Goal: Book appointment/travel/reservation

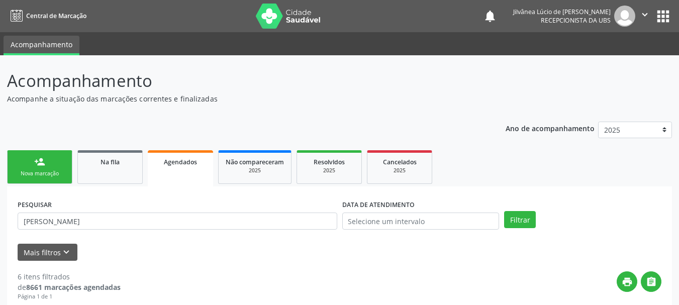
click at [37, 172] on div "Nova marcação" at bounding box center [40, 174] width 50 height 8
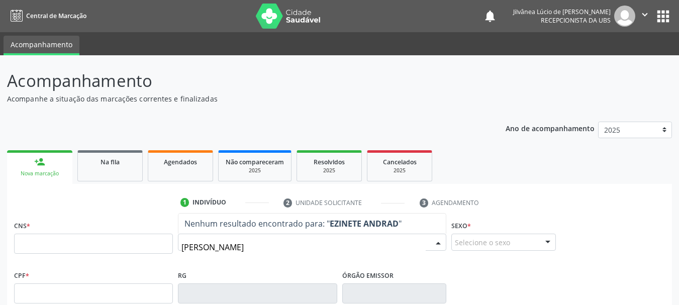
type input "[PERSON_NAME]"
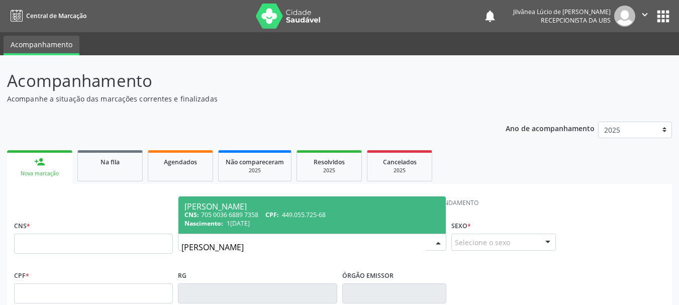
click at [261, 223] on div "Nascimento: 1[DATE]" at bounding box center [311, 223] width 255 height 9
type input "705 0036 6889 7358"
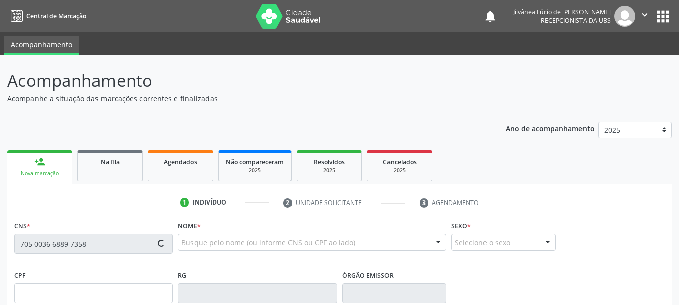
type input "449.055.725-68"
type input "1[DATE]"
type input "[PERSON_NAME]"
type input "[PHONE_NUMBER]"
type input "017.254.558-70"
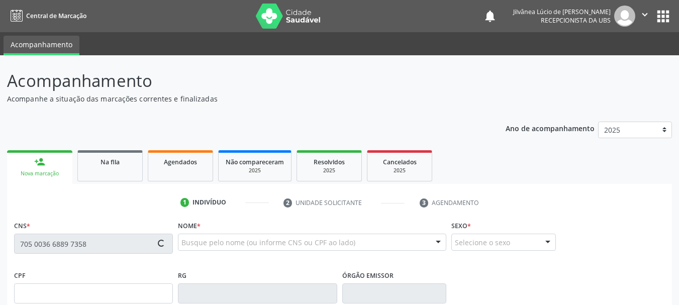
type input "S/N"
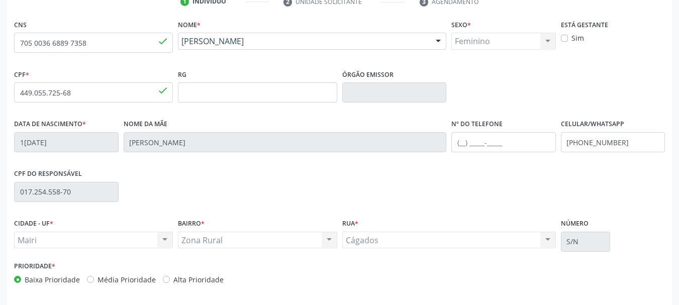
scroll to position [240, 0]
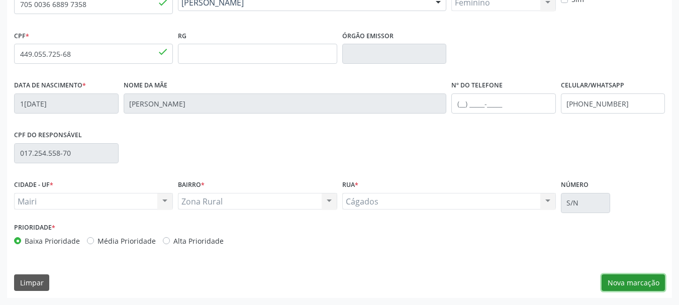
click at [609, 285] on button "Nova marcação" at bounding box center [633, 282] width 63 height 17
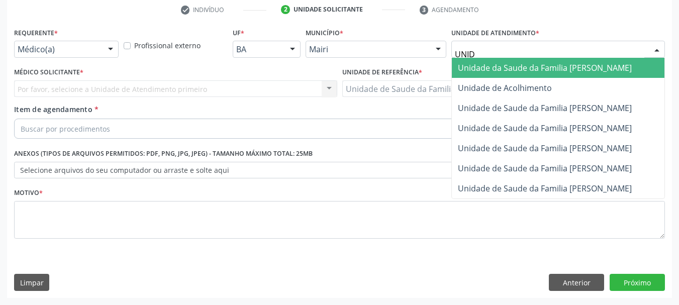
type input "UNIDA"
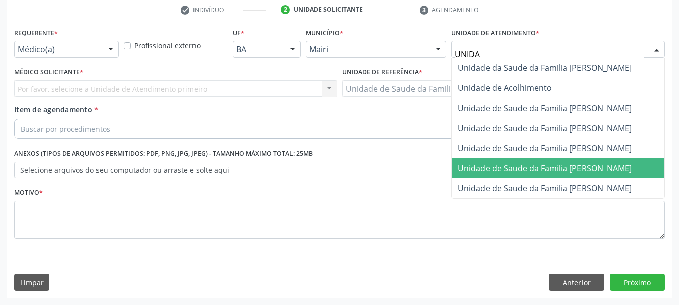
click at [604, 168] on span "Unidade de Saude da Familia [PERSON_NAME]" at bounding box center [545, 168] width 174 height 11
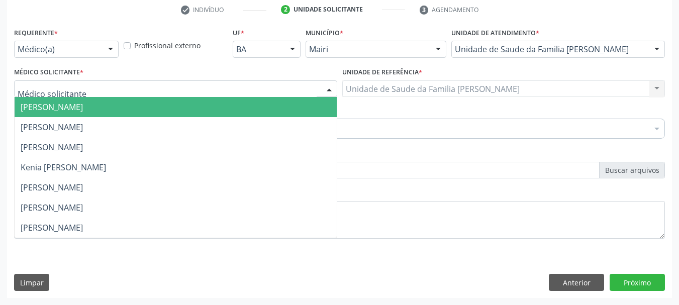
click at [88, 90] on div at bounding box center [175, 88] width 323 height 17
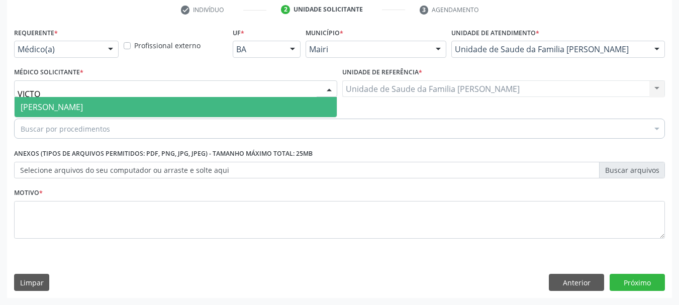
type input "VICTOR"
click at [83, 109] on span "[PERSON_NAME]" at bounding box center [52, 107] width 62 height 11
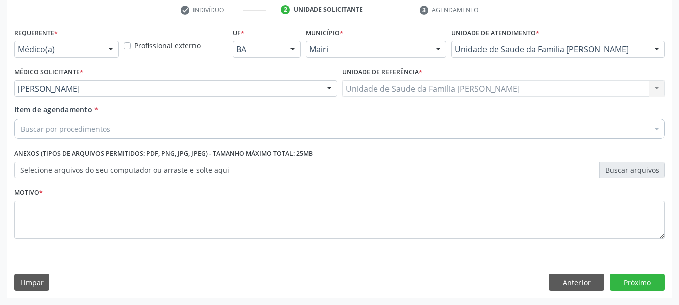
click at [122, 130] on div "Buscar por procedimentos" at bounding box center [339, 129] width 651 height 20
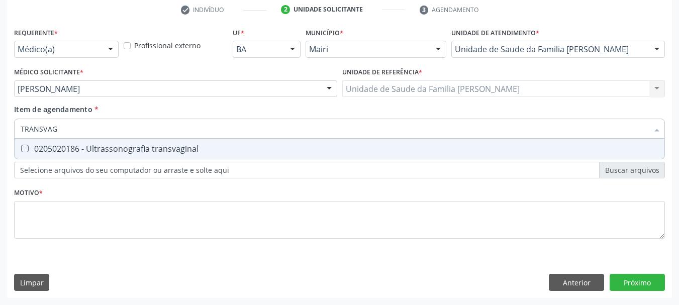
type input "TRANSVAGI"
click at [138, 145] on div "0205020186 - Ultrassonografia transvaginal" at bounding box center [340, 149] width 638 height 8
checkbox transvaginal "true"
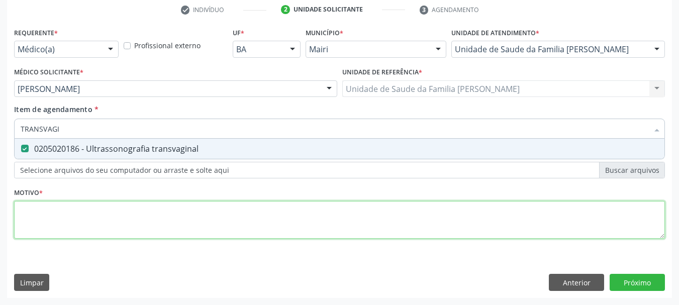
click at [107, 222] on div "Requerente * Médico(a) Médico(a) Enfermeiro(a) Paciente Nenhum resultado encont…" at bounding box center [339, 139] width 651 height 228
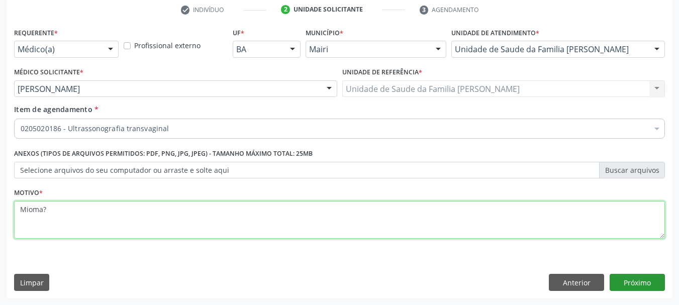
type textarea "Mioma?"
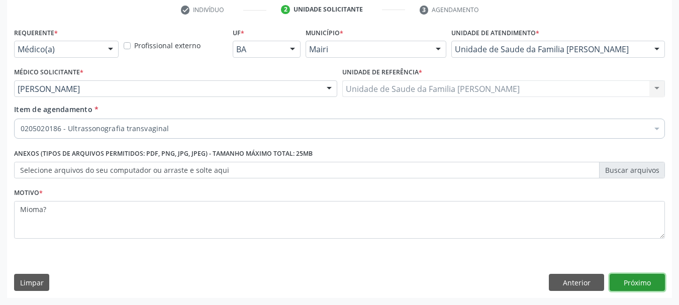
click at [659, 281] on button "Próximo" at bounding box center [637, 282] width 55 height 17
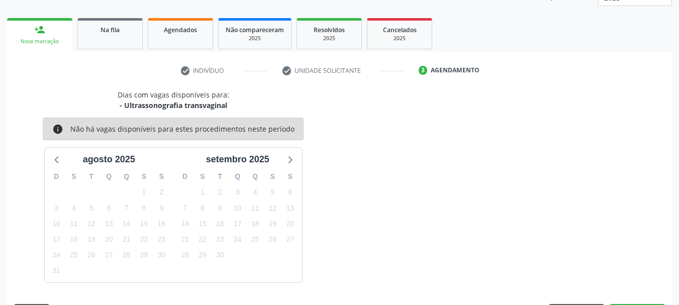
scroll to position [162, 0]
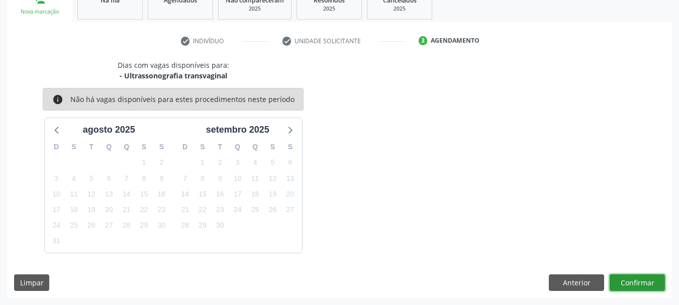
click at [650, 283] on button "Confirmar" at bounding box center [637, 282] width 55 height 17
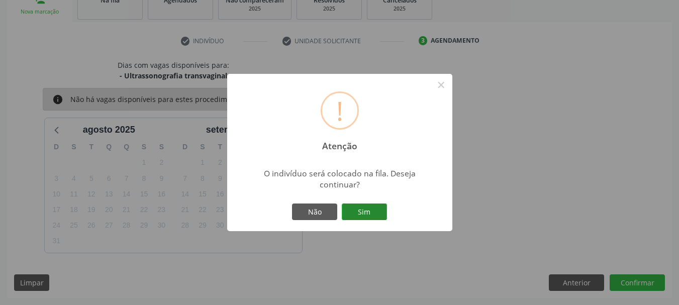
click at [373, 212] on button "Sim" at bounding box center [364, 212] width 45 height 17
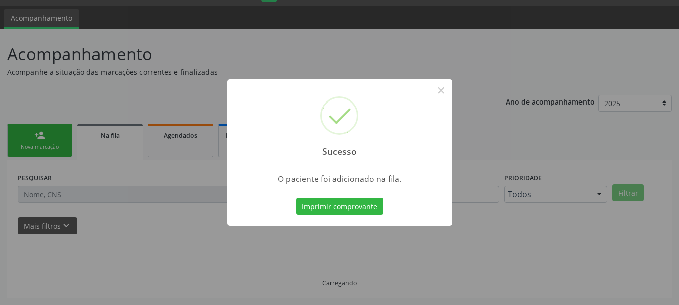
scroll to position [27, 0]
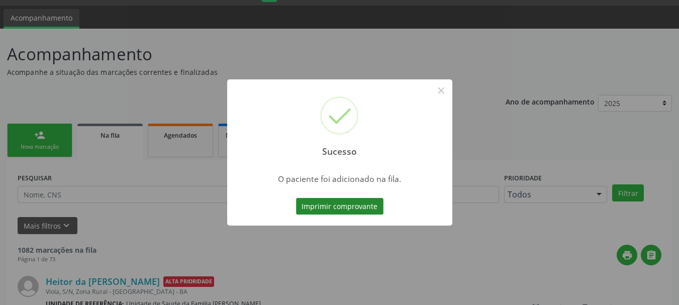
click at [378, 212] on button "Imprimir comprovante" at bounding box center [339, 206] width 87 height 17
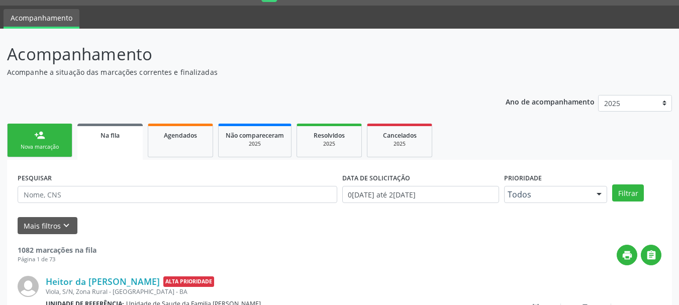
click at [50, 154] on link "person_add Nova marcação" at bounding box center [39, 141] width 65 height 34
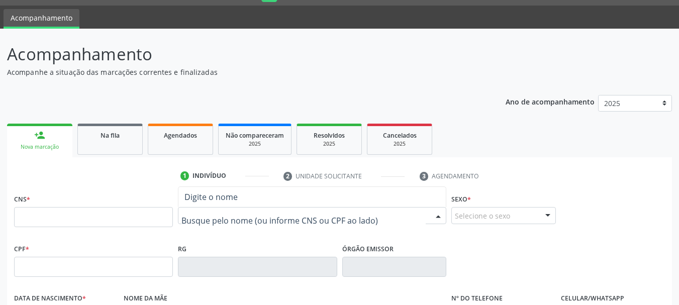
click at [94, 211] on input "text" at bounding box center [93, 217] width 159 height 20
click at [91, 213] on input "text" at bounding box center [93, 217] width 159 height 20
click at [211, 215] on input "text" at bounding box center [303, 221] width 244 height 20
click at [142, 219] on input "text" at bounding box center [93, 217] width 159 height 20
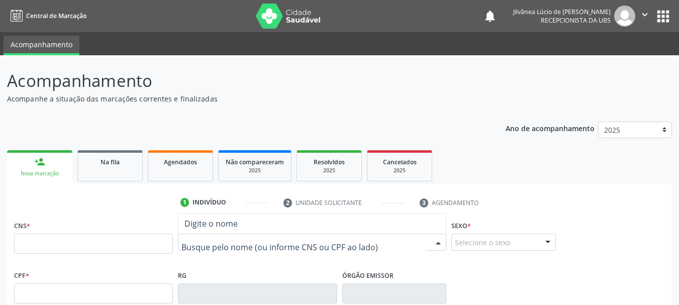
scroll to position [27, 0]
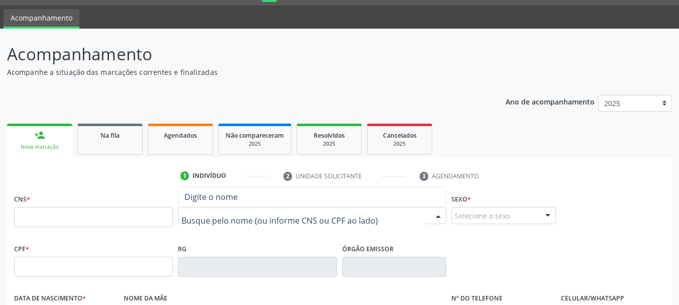
click at [253, 215] on input "text" at bounding box center [303, 221] width 244 height 20
drag, startPoint x: 0, startPoint y: 0, endPoint x: 199, endPoint y: 211, distance: 289.8
click at [254, 215] on input "text" at bounding box center [303, 221] width 244 height 20
click at [113, 213] on input "text" at bounding box center [93, 217] width 159 height 20
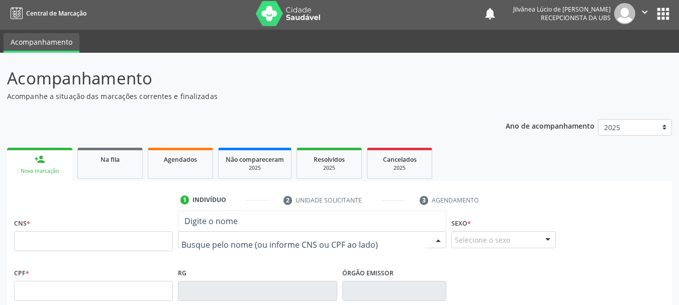
scroll to position [0, 0]
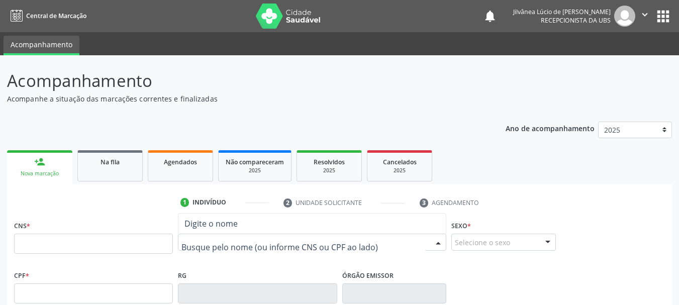
click at [489, 234] on div "Selecione o sexo" at bounding box center [503, 242] width 105 height 17
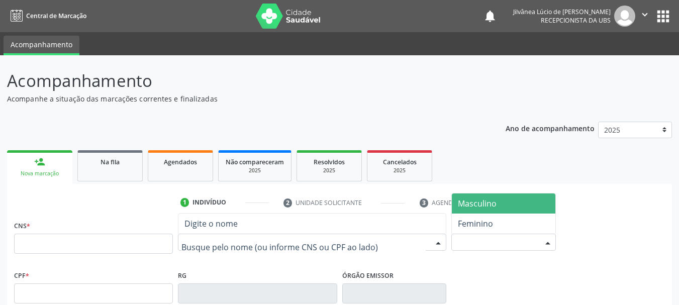
click at [496, 241] on div "Selecione o sexo" at bounding box center [503, 242] width 105 height 17
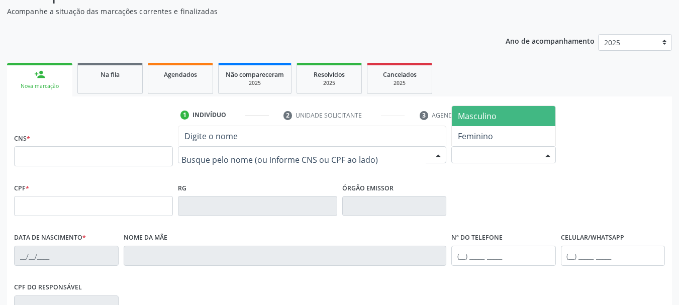
scroll to position [101, 0]
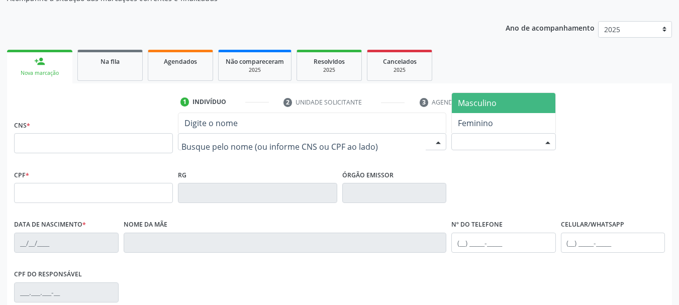
click at [194, 148] on input "text" at bounding box center [303, 147] width 244 height 20
click at [154, 190] on input "text" at bounding box center [93, 193] width 159 height 20
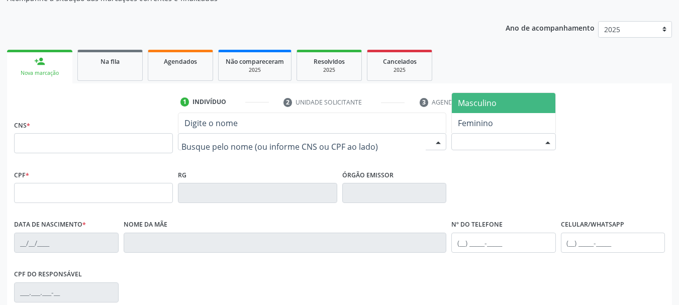
click at [111, 192] on input "text" at bounding box center [93, 193] width 159 height 20
click at [71, 135] on input "text" at bounding box center [93, 143] width 159 height 20
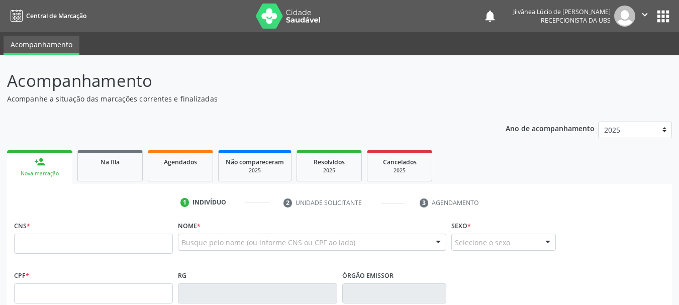
scroll to position [100, 0]
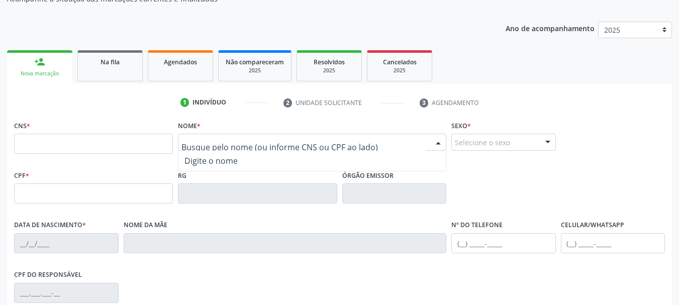
click at [149, 149] on input "text" at bounding box center [93, 144] width 159 height 20
click at [198, 145] on input "text" at bounding box center [303, 147] width 244 height 20
click at [127, 116] on div "1 Indivíduo 2 Unidade solicitante 3 Agendamento CNS * Nome * Nenhum resultado e…" at bounding box center [339, 266] width 665 height 343
click at [200, 144] on input "text" at bounding box center [303, 147] width 244 height 20
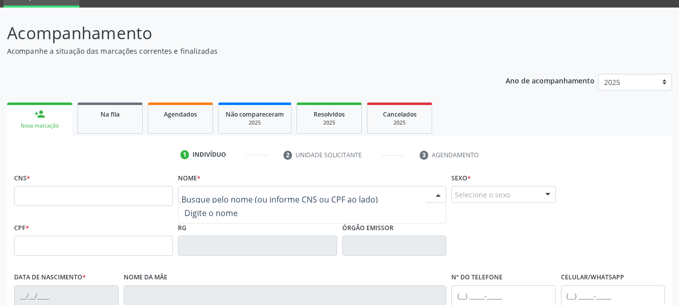
scroll to position [0, 0]
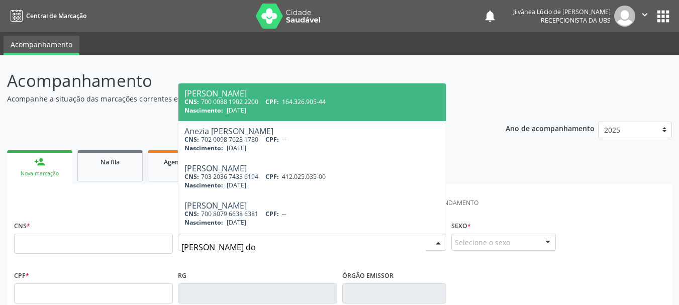
type input "ezinete andrade dos"
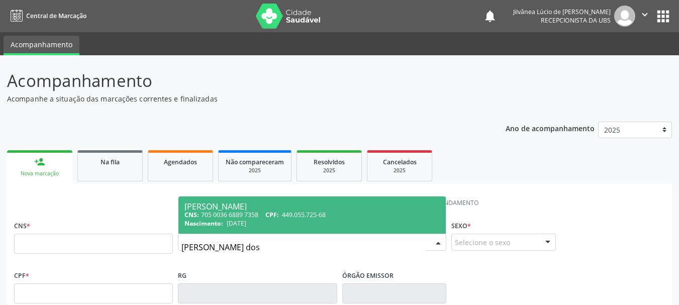
click at [245, 225] on span "1[DATE]" at bounding box center [237, 223] width 20 height 9
type input "705 0036 6889 7358"
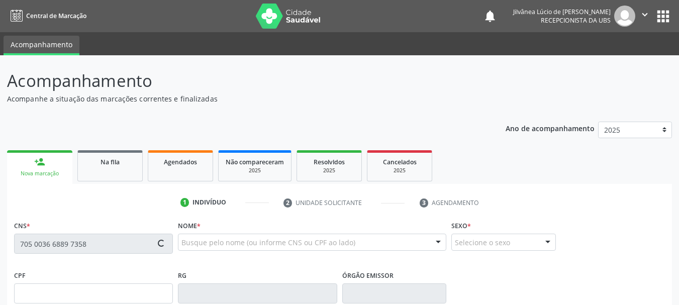
type input "449.055.725-68"
type input "1[DATE]"
type input "[PERSON_NAME]"
type input "[PHONE_NUMBER]"
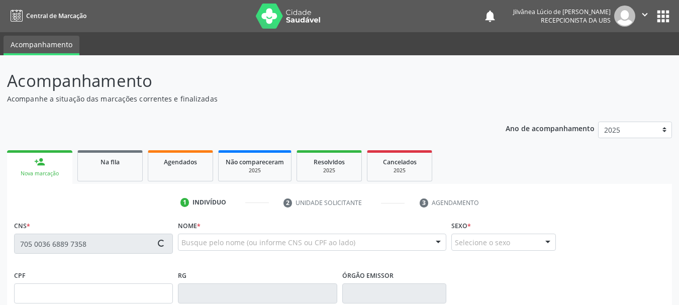
type input "017.254.558-70"
type input "S/N"
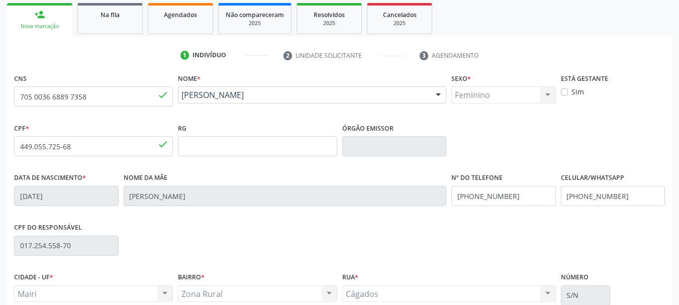
scroll to position [240, 0]
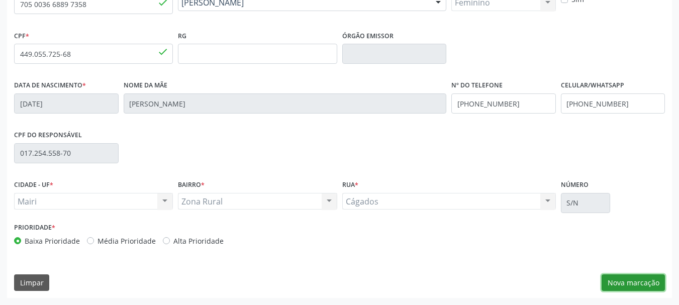
click at [639, 288] on button "Nova marcação" at bounding box center [633, 282] width 63 height 17
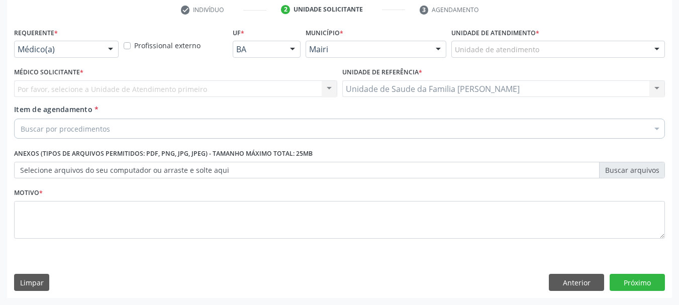
scroll to position [193, 0]
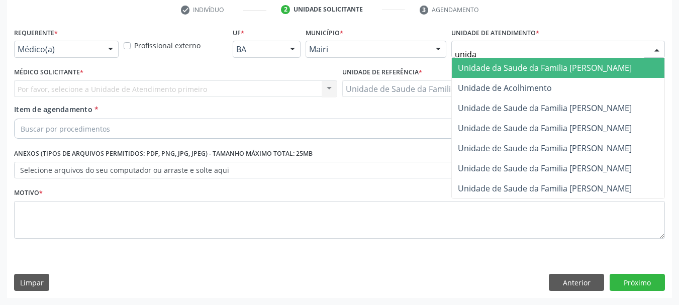
type input "unidad"
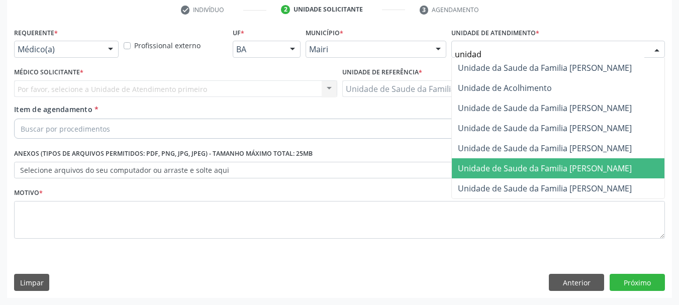
click at [597, 172] on span "Unidade de Saude da Familia [PERSON_NAME]" at bounding box center [545, 168] width 174 height 11
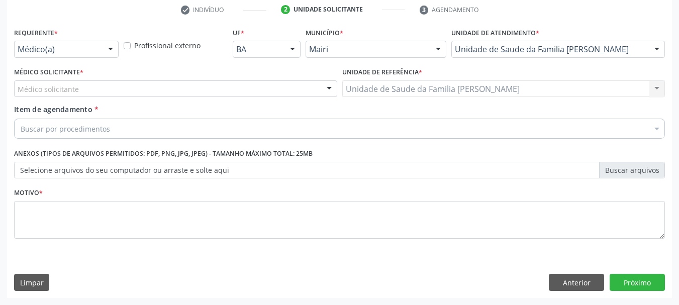
click at [95, 83] on div "Médico solicitante" at bounding box center [175, 88] width 323 height 17
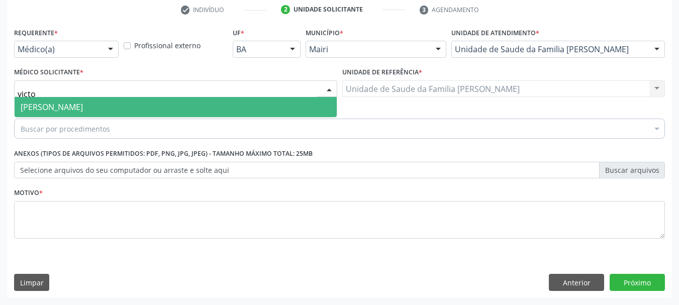
type input "victor"
click at [113, 110] on span "[PERSON_NAME]" at bounding box center [176, 107] width 322 height 20
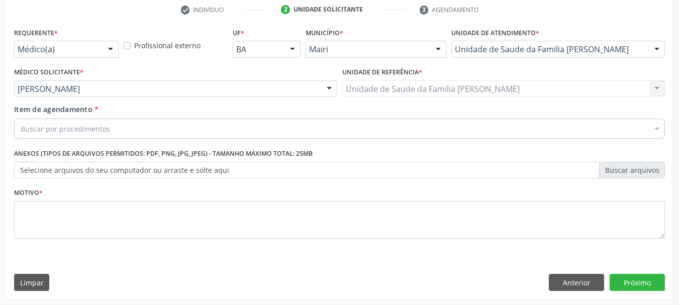
click at [130, 125] on div "Buscar por procedimentos" at bounding box center [339, 129] width 651 height 20
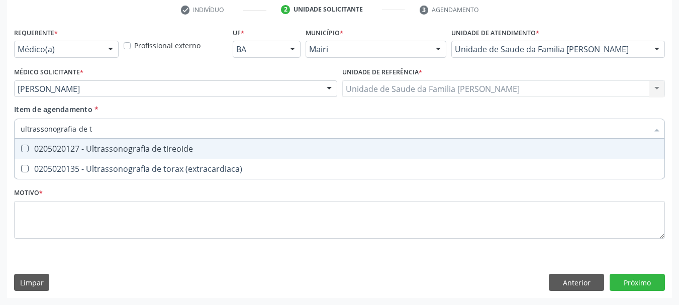
type input "ultrassonografia de ti"
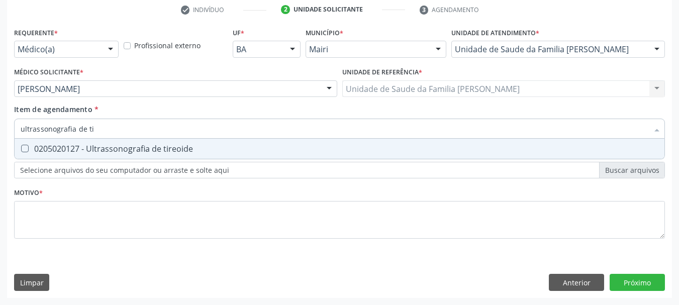
click at [169, 149] on div "0205020127 - Ultrassonografia de tireoide" at bounding box center [340, 149] width 638 height 8
checkbox tireoide "true"
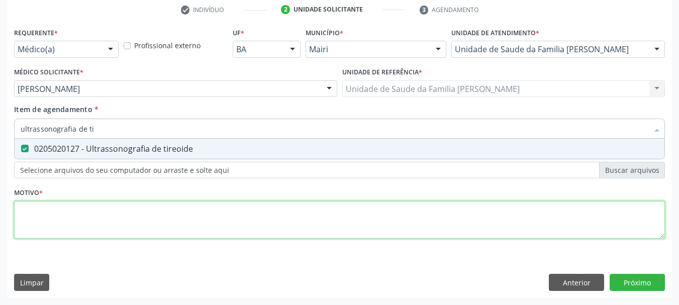
click at [180, 224] on div "Requerente * Médico(a) Médico(a) Enfermeiro(a) Paciente Nenhum resultado encont…" at bounding box center [339, 139] width 651 height 228
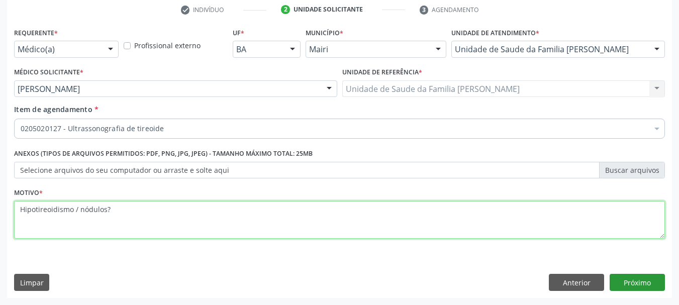
type textarea "Hipotireoidismo / nódulos?"
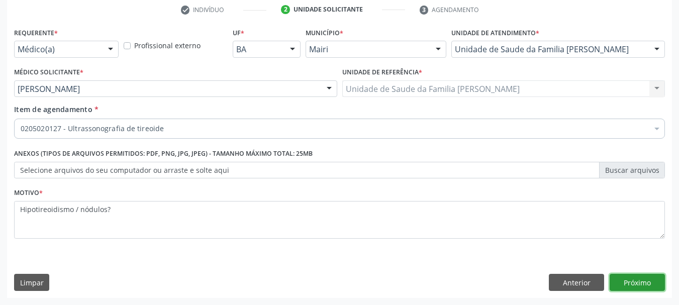
click at [633, 283] on button "Próximo" at bounding box center [637, 282] width 55 height 17
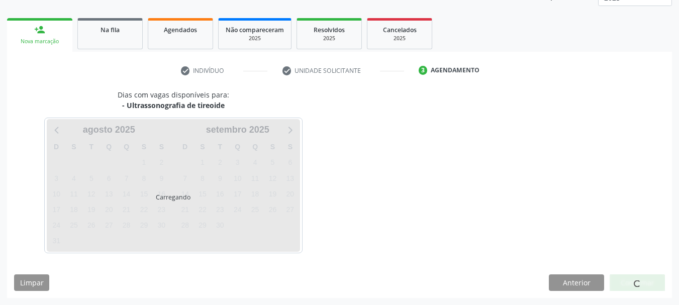
scroll to position [162, 0]
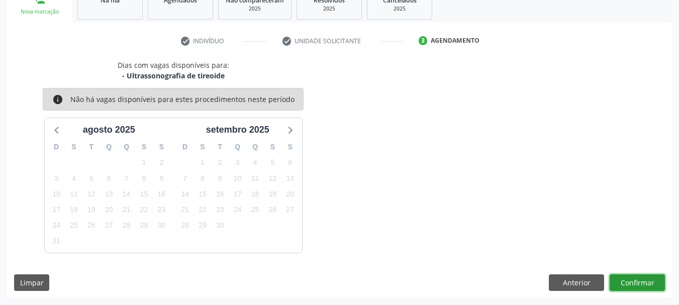
click at [649, 287] on button "Confirmar" at bounding box center [637, 282] width 55 height 17
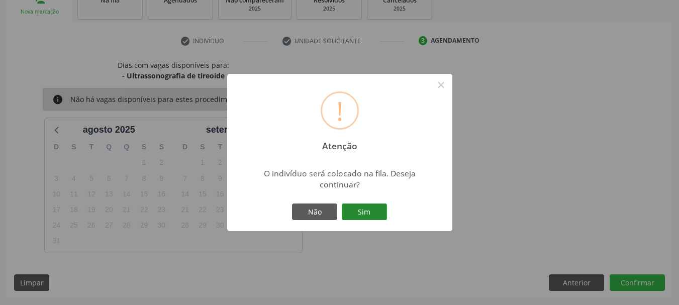
click at [359, 215] on button "Sim" at bounding box center [364, 212] width 45 height 17
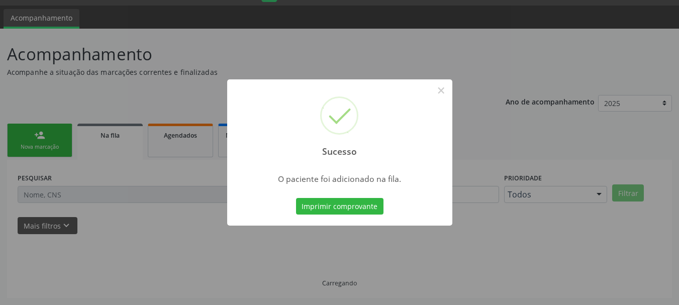
scroll to position [27, 0]
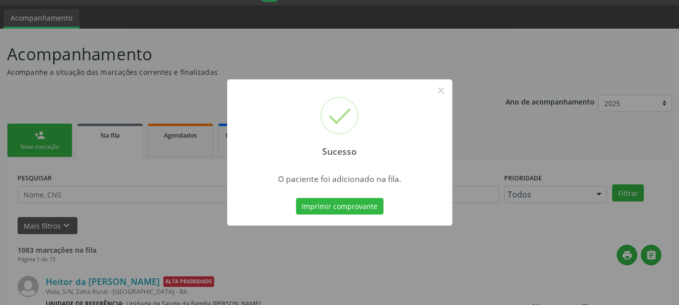
click at [359, 215] on button "Imprimir comprovante" at bounding box center [339, 206] width 87 height 17
